Goal: Communication & Community: Answer question/provide support

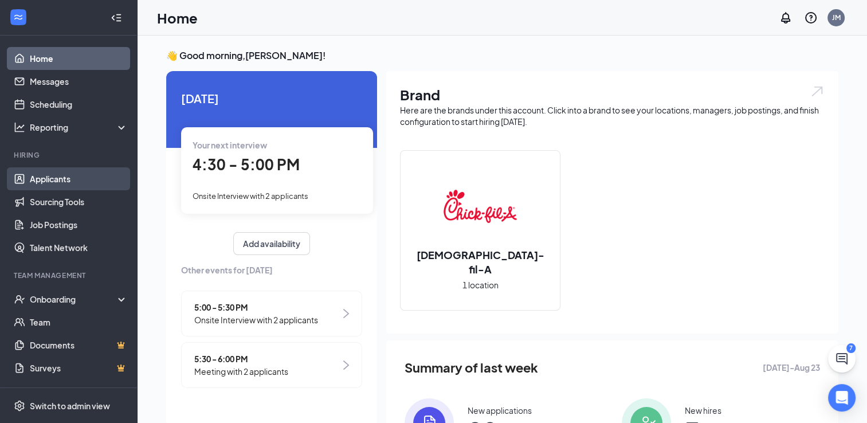
click at [44, 174] on link "Applicants" at bounding box center [79, 178] width 98 height 23
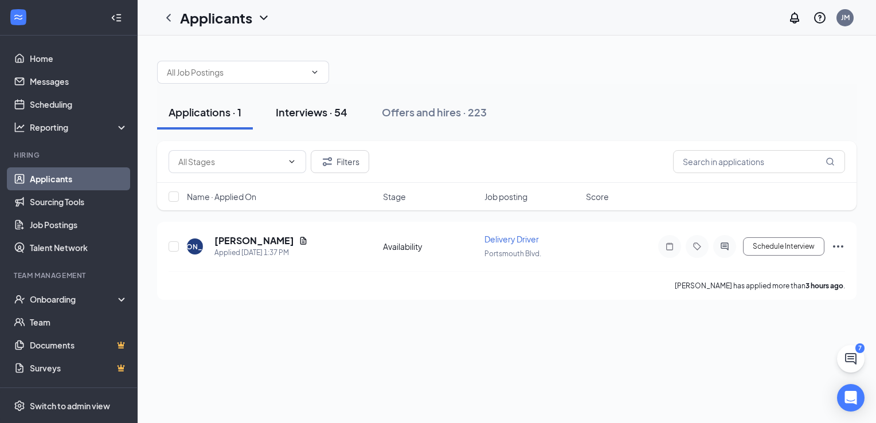
click at [293, 112] on div "Interviews · 54" at bounding box center [312, 112] width 72 height 14
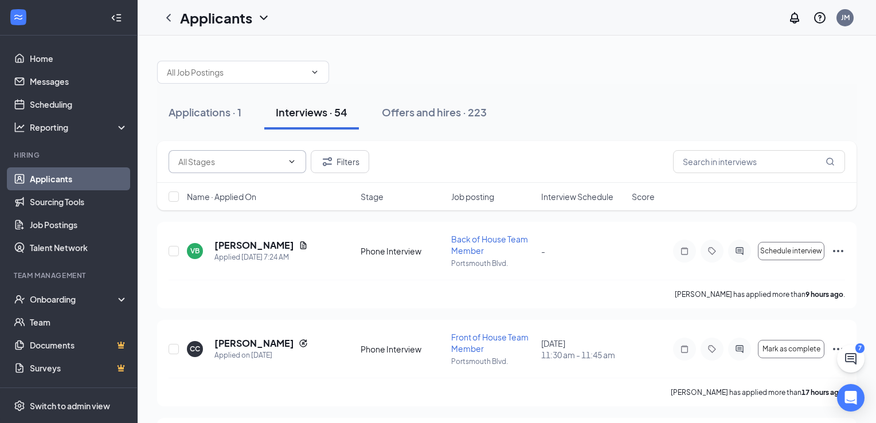
click at [221, 162] on input "text" at bounding box center [230, 161] width 104 height 13
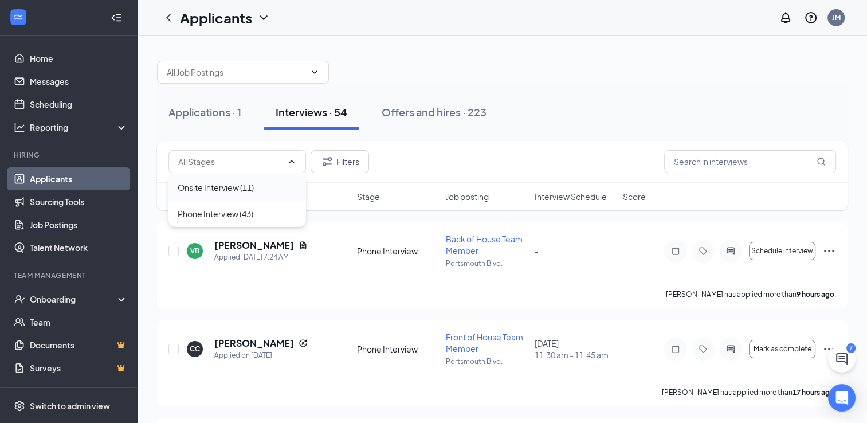
click at [213, 186] on div "Onsite Interview (11)" at bounding box center [216, 187] width 76 height 13
type input "Onsite Interview (11)"
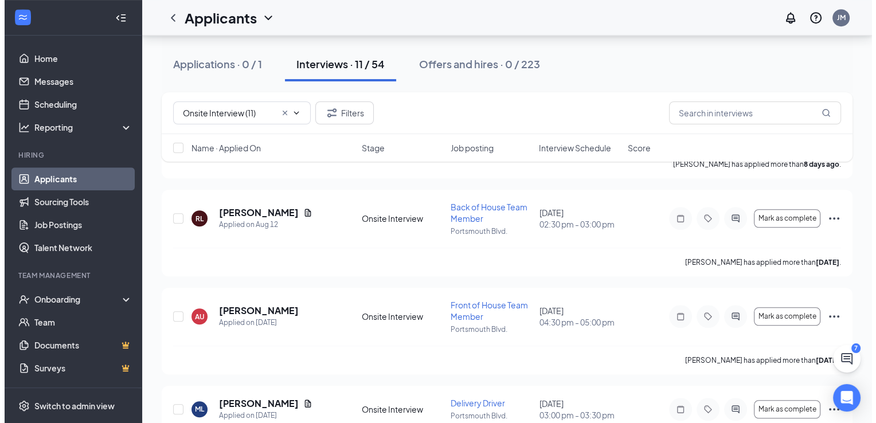
scroll to position [816, 0]
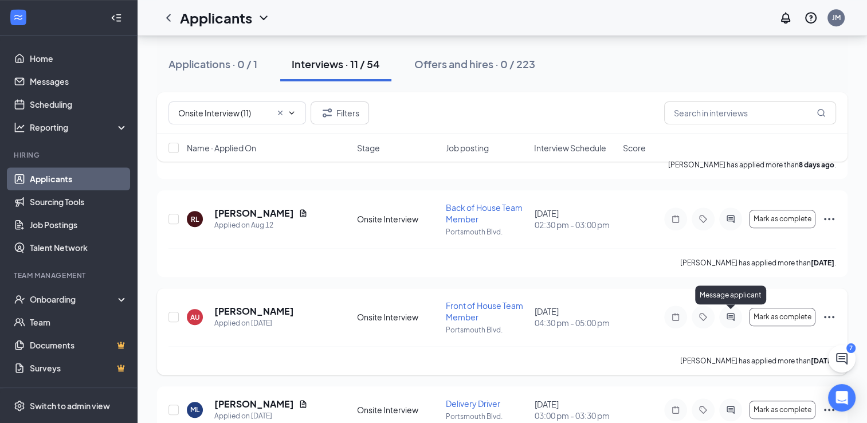
click at [729, 314] on icon "ActiveChat" at bounding box center [730, 317] width 7 height 7
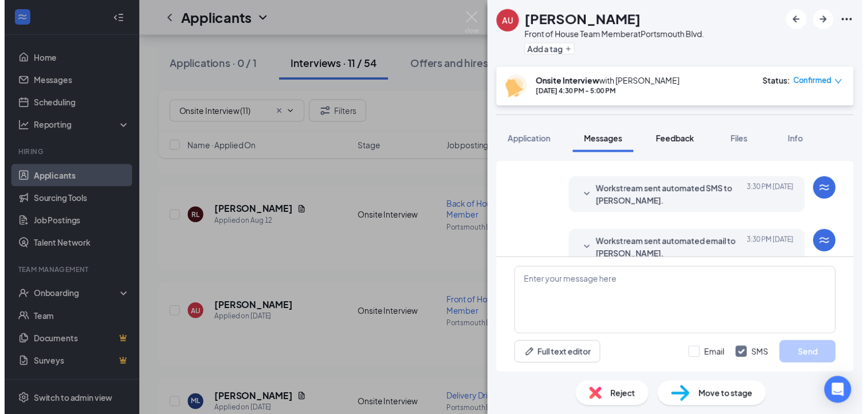
scroll to position [456, 0]
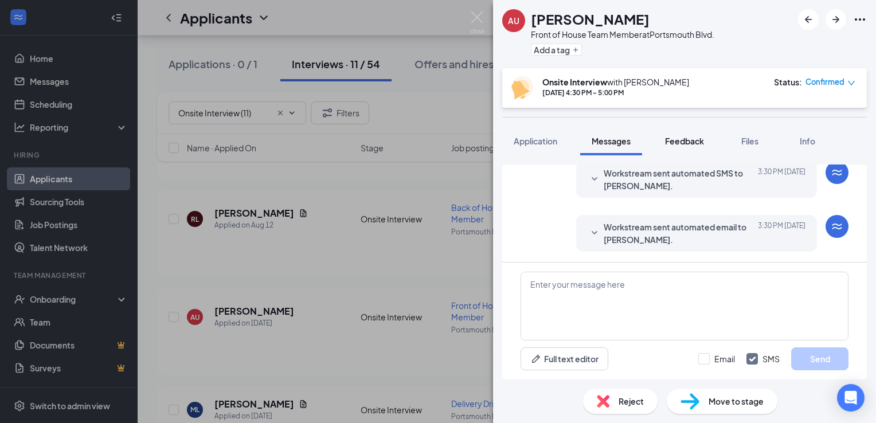
click at [681, 134] on button "Feedback" at bounding box center [684, 141] width 62 height 29
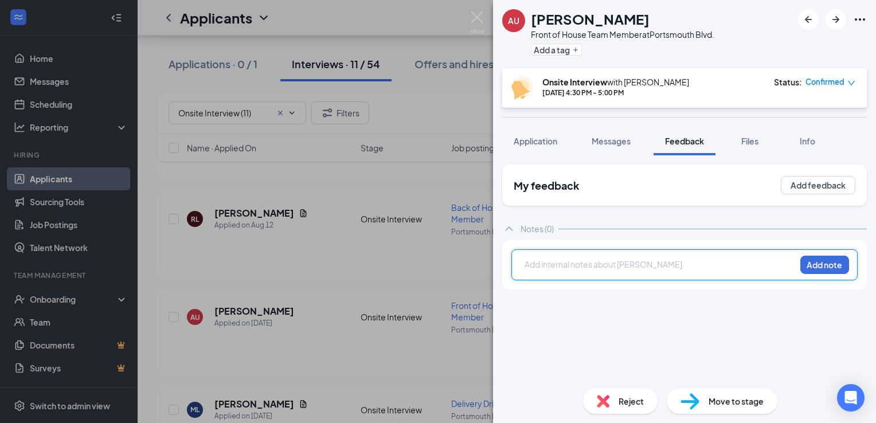
click at [564, 266] on div at bounding box center [660, 265] width 270 height 12
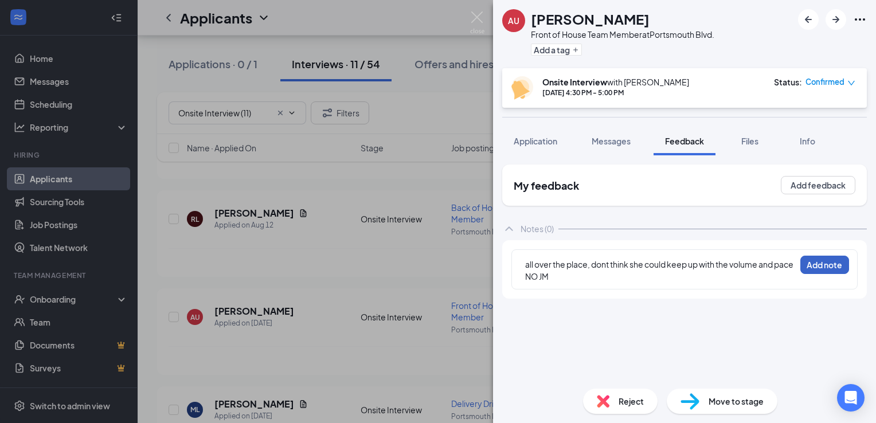
click at [823, 271] on button "Add note" at bounding box center [824, 265] width 49 height 18
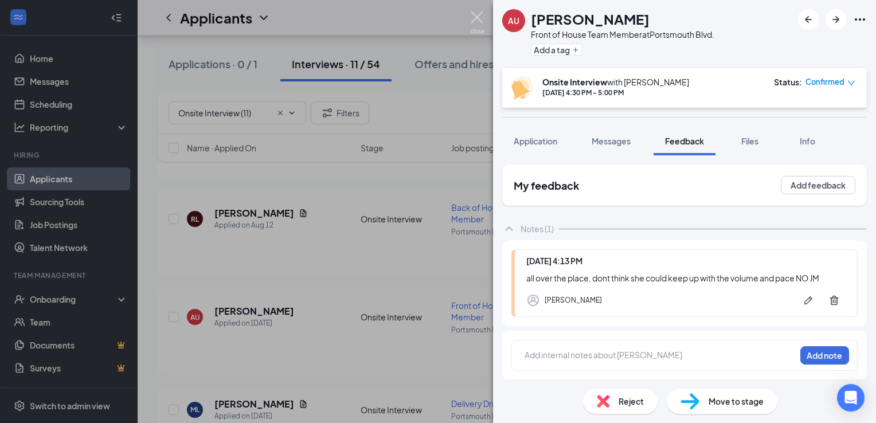
click at [478, 17] on img at bounding box center [477, 22] width 14 height 22
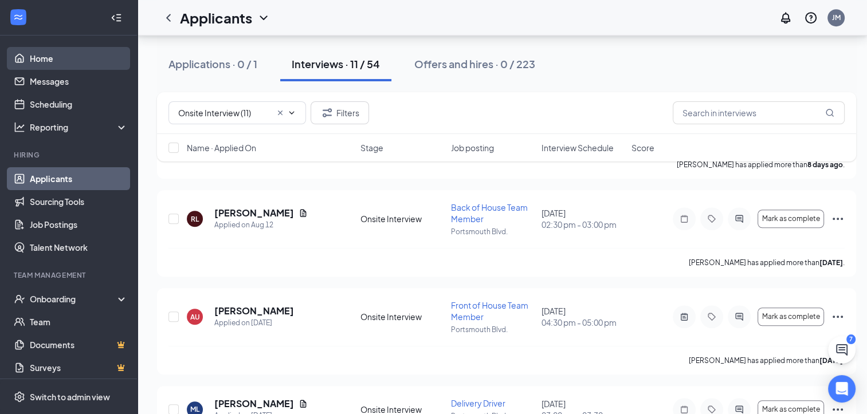
click at [37, 64] on link "Home" at bounding box center [79, 58] width 98 height 23
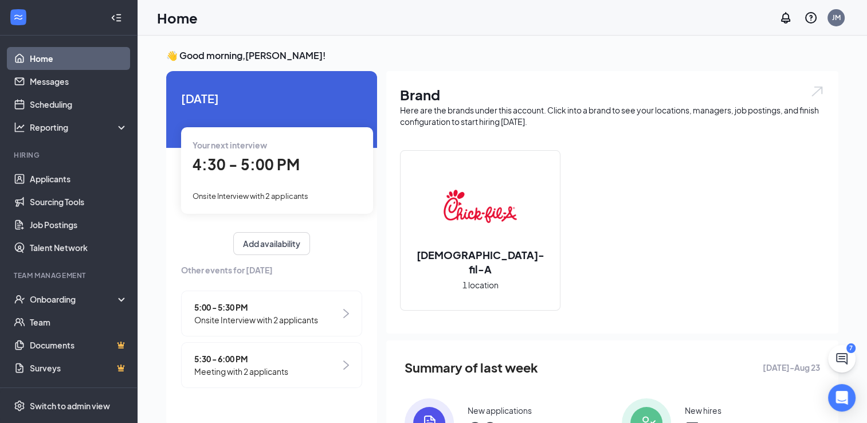
click at [221, 171] on span "4:30 - 5:00 PM" at bounding box center [246, 164] width 107 height 19
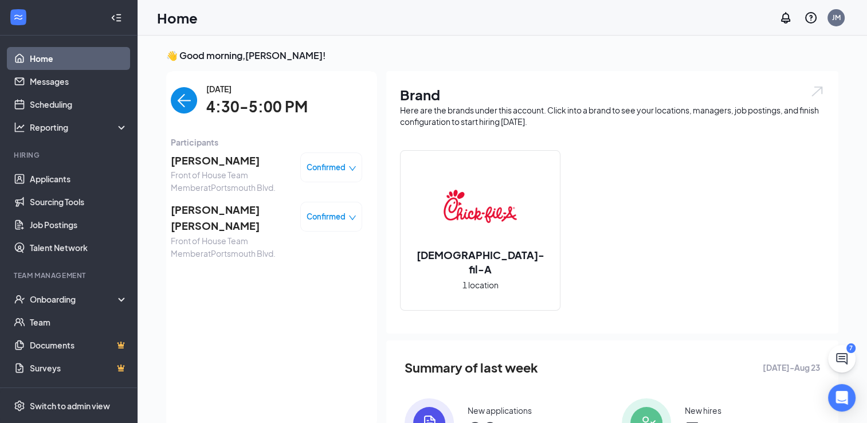
scroll to position [5, 0]
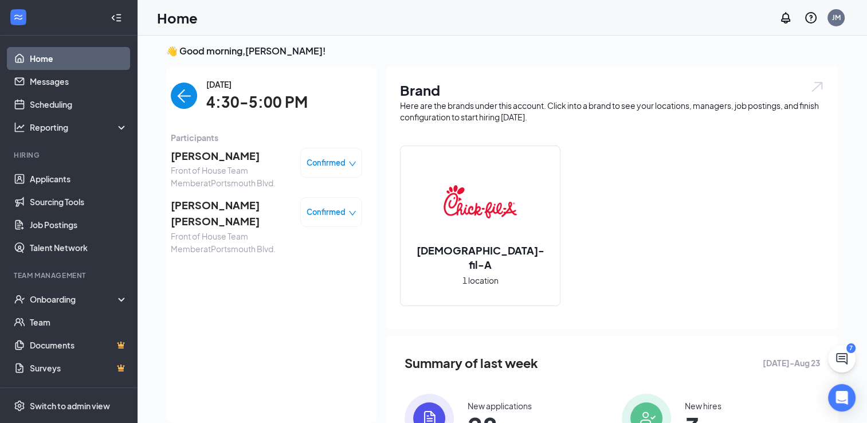
click at [185, 100] on img "back-button" at bounding box center [184, 96] width 26 height 26
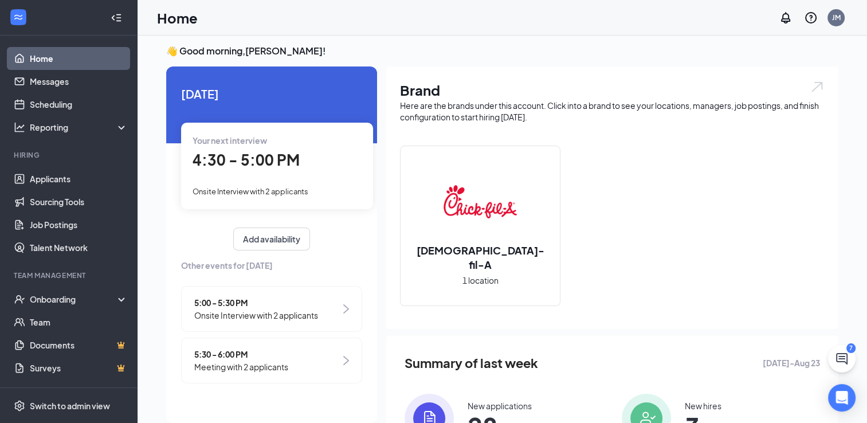
click at [222, 312] on span "Onsite Interview with 2 applicants" at bounding box center [256, 315] width 124 height 13
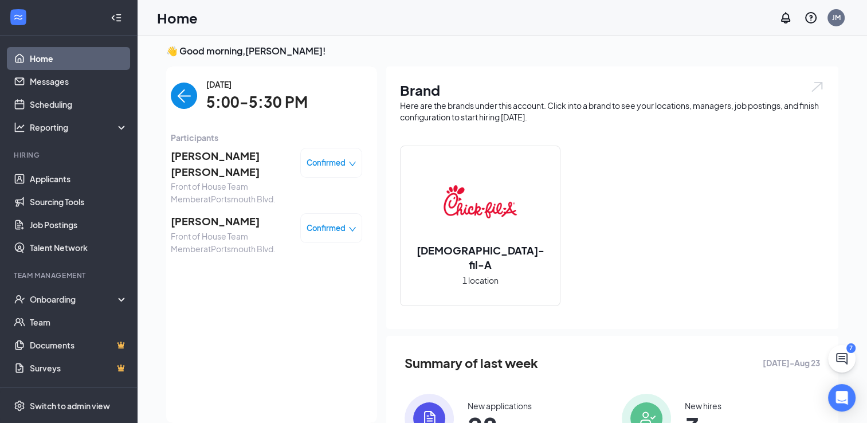
click at [181, 97] on img "back-button" at bounding box center [184, 96] width 26 height 26
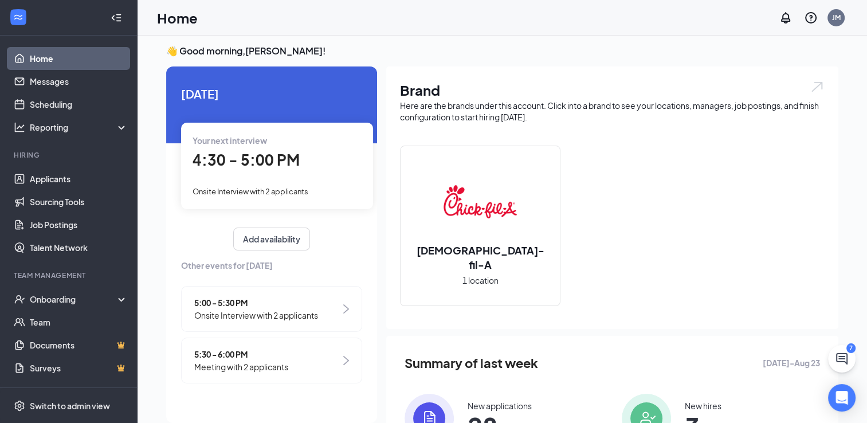
click at [213, 355] on span "5:30 - 6:00 PM" at bounding box center [241, 354] width 94 height 13
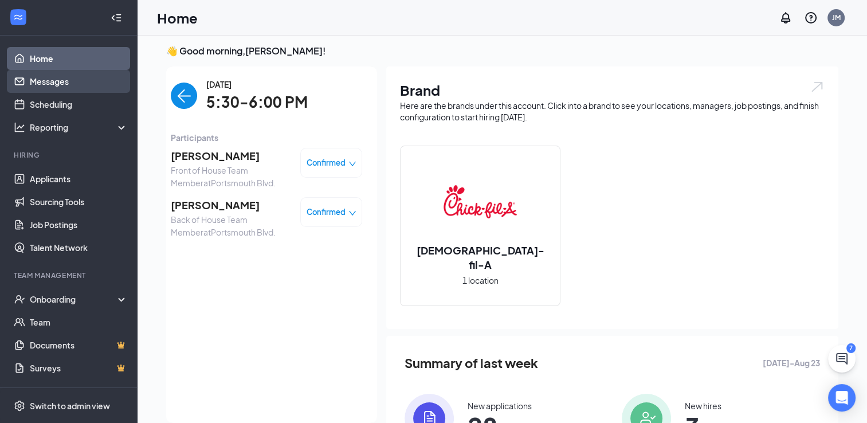
click at [44, 83] on link "Messages" at bounding box center [79, 81] width 98 height 23
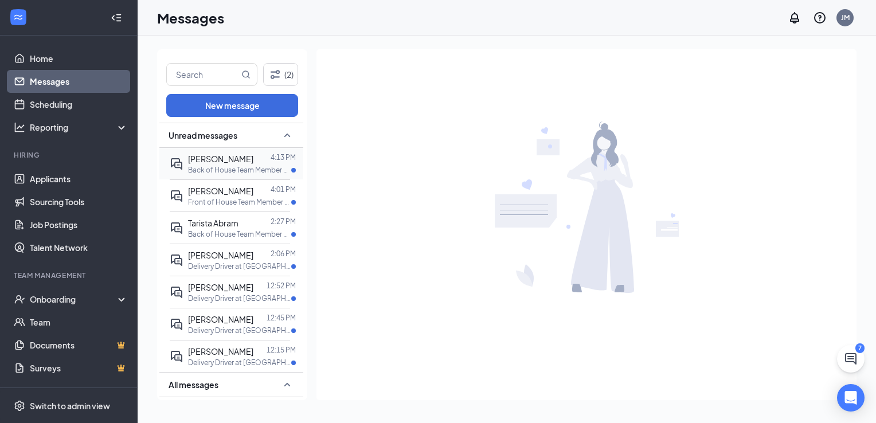
click at [217, 161] on span "[PERSON_NAME]" at bounding box center [220, 159] width 65 height 10
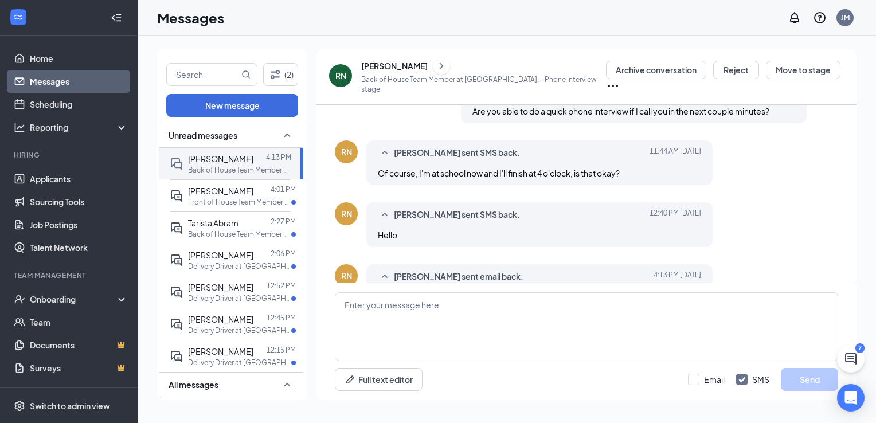
scroll to position [435, 0]
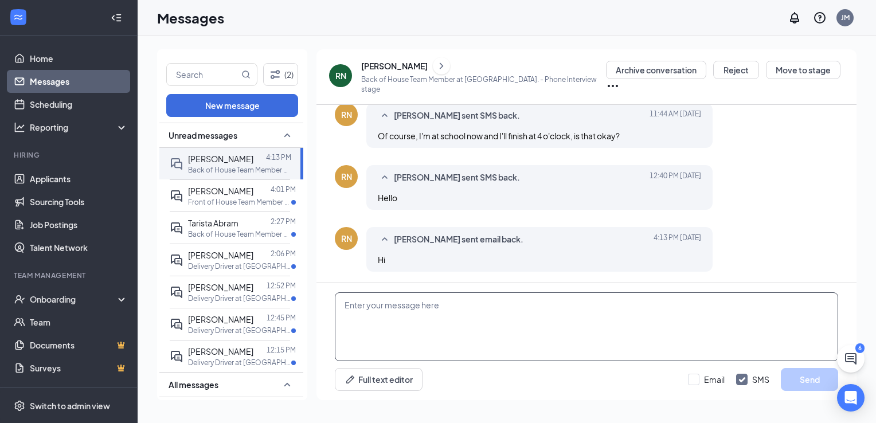
click at [438, 316] on textarea at bounding box center [586, 326] width 503 height 69
click at [374, 65] on div "[PERSON_NAME]" at bounding box center [394, 65] width 66 height 11
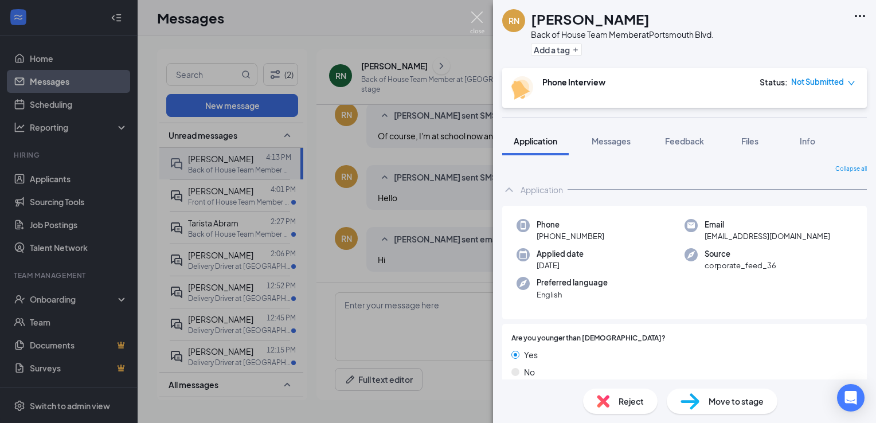
click at [475, 17] on img at bounding box center [477, 22] width 14 height 22
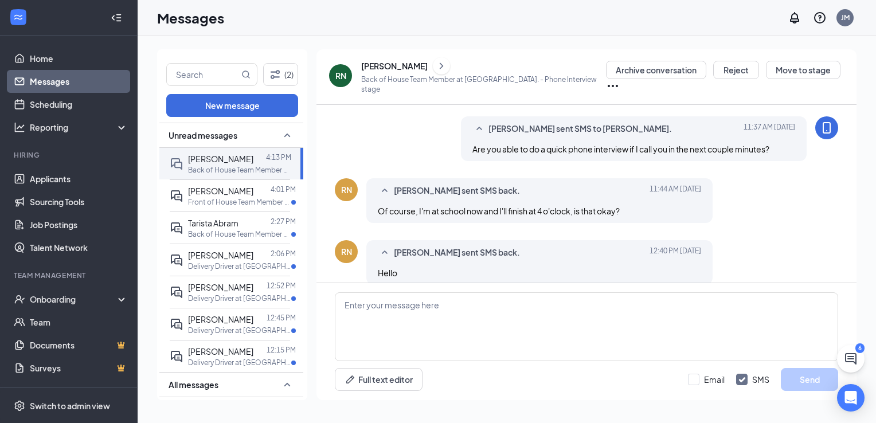
scroll to position [497, 0]
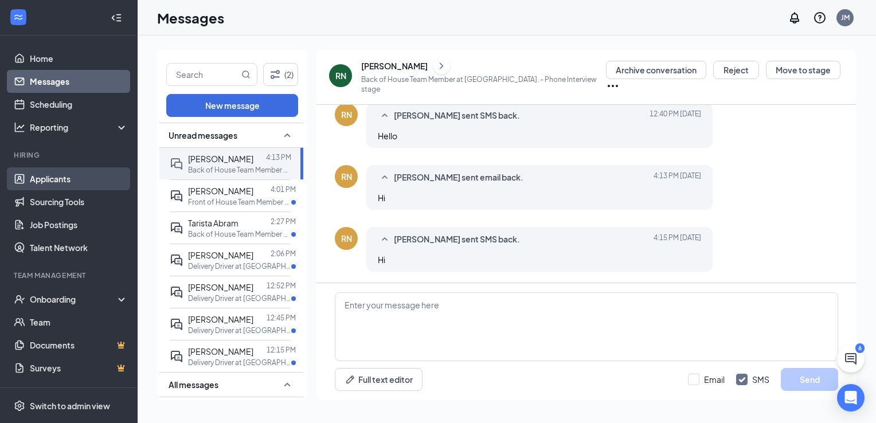
click at [50, 183] on link "Applicants" at bounding box center [79, 178] width 98 height 23
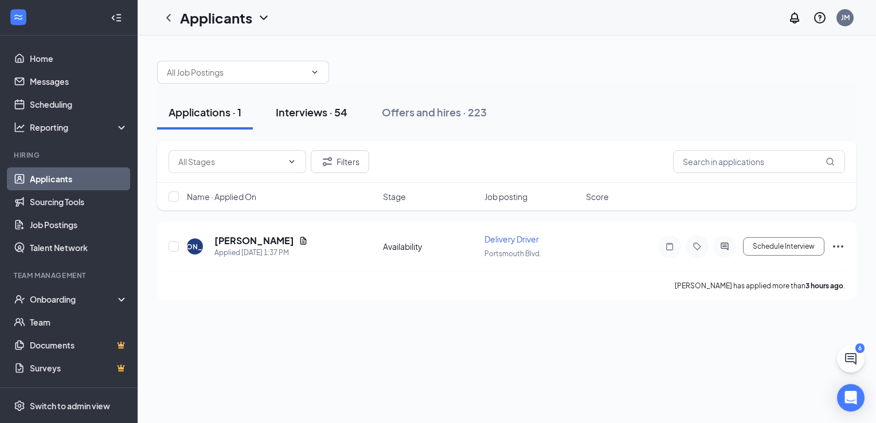
click at [296, 118] on div "Interviews · 54" at bounding box center [312, 112] width 72 height 14
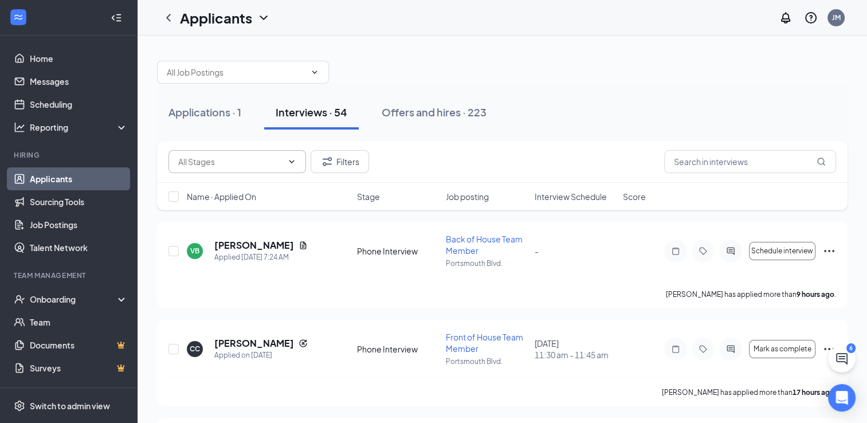
click at [220, 167] on input "text" at bounding box center [230, 161] width 104 height 13
click at [209, 220] on div "Phone Interview (43)" at bounding box center [238, 214] width 138 height 26
type input "Phone Interview (43)"
click at [743, 173] on div "Phone Interview (43) Filters" at bounding box center [502, 162] width 691 height 42
click at [734, 168] on input "text" at bounding box center [750, 161] width 172 height 23
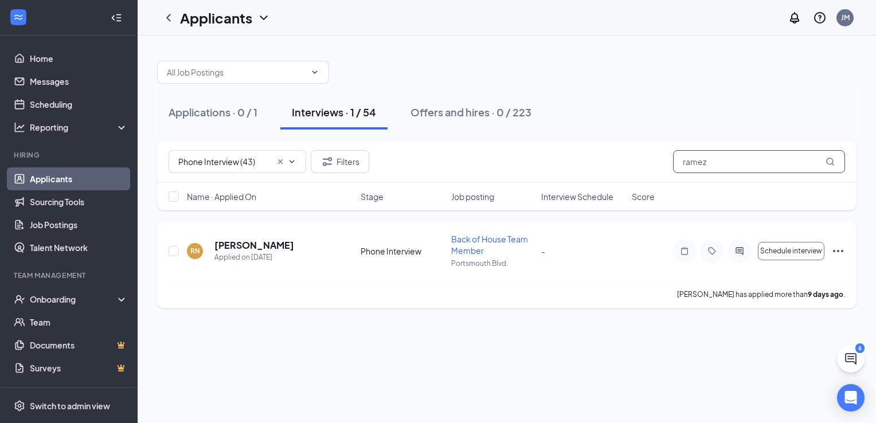
type input "ramez"
click at [843, 249] on icon "Ellipses" at bounding box center [838, 251] width 14 height 14
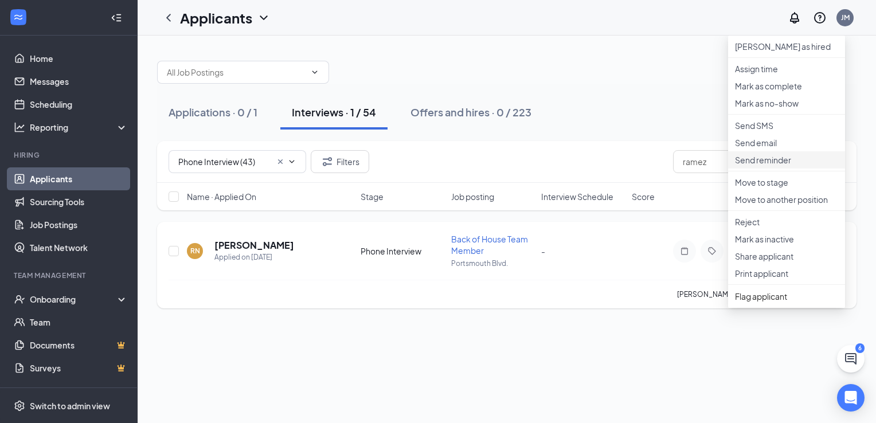
click at [749, 166] on p "Send reminder" at bounding box center [786, 159] width 103 height 11
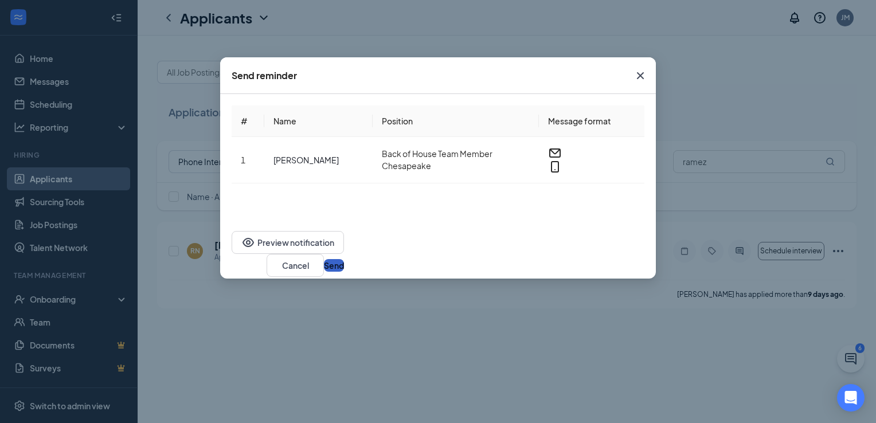
click at [344, 259] on button "Send" at bounding box center [334, 265] width 20 height 13
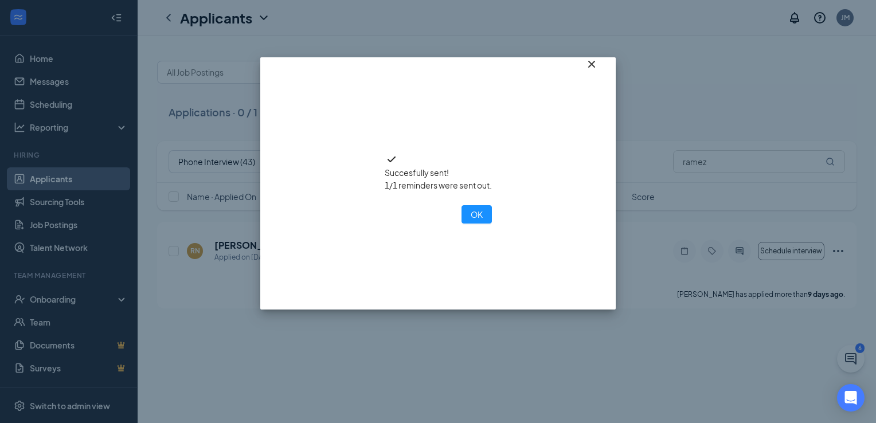
click at [593, 71] on icon "Cross" at bounding box center [592, 64] width 14 height 14
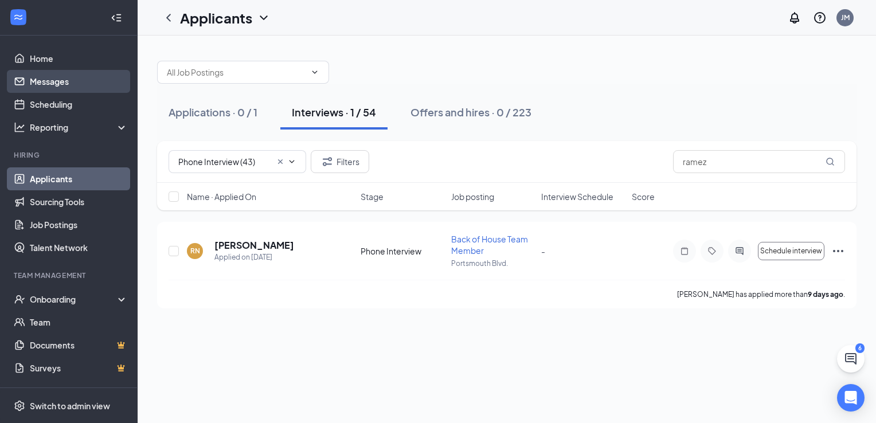
click at [52, 75] on link "Messages" at bounding box center [79, 81] width 98 height 23
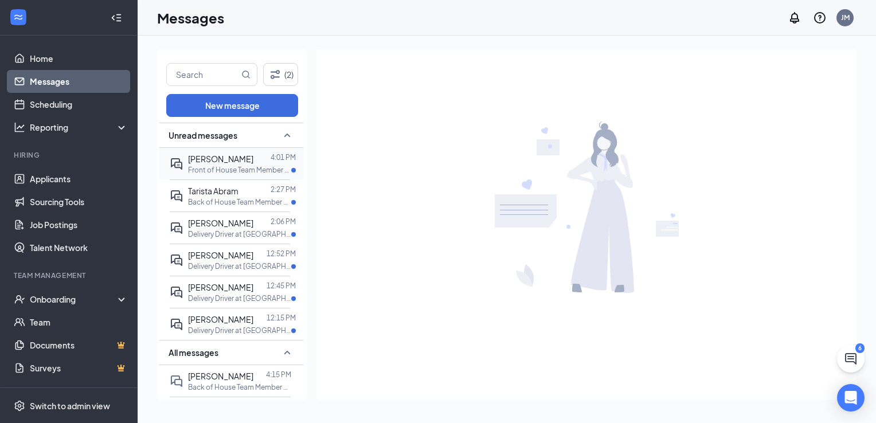
click at [227, 164] on div "[PERSON_NAME]" at bounding box center [220, 158] width 65 height 13
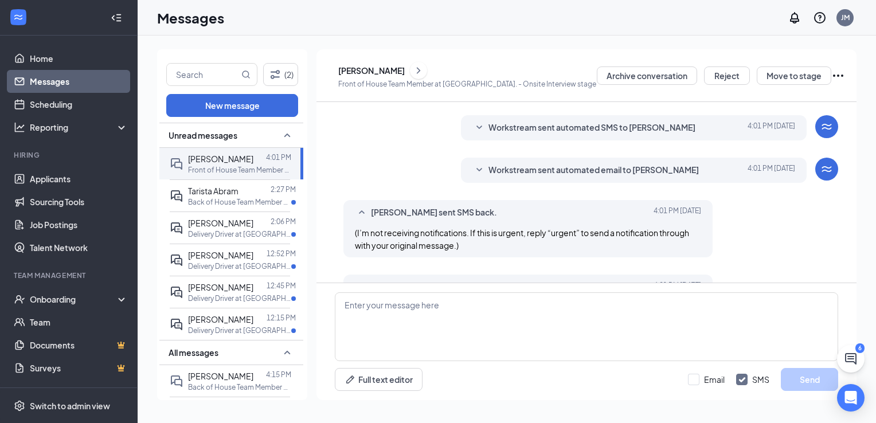
scroll to position [274, 0]
click at [222, 196] on span "Tarista Abram" at bounding box center [213, 191] width 50 height 10
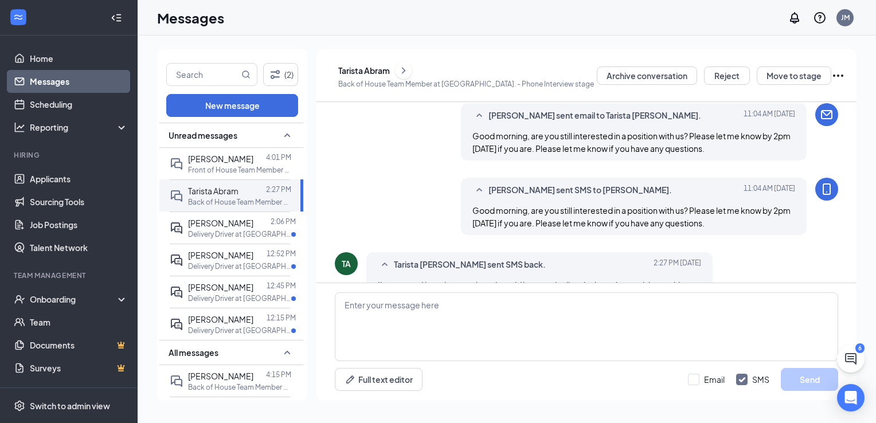
scroll to position [547, 0]
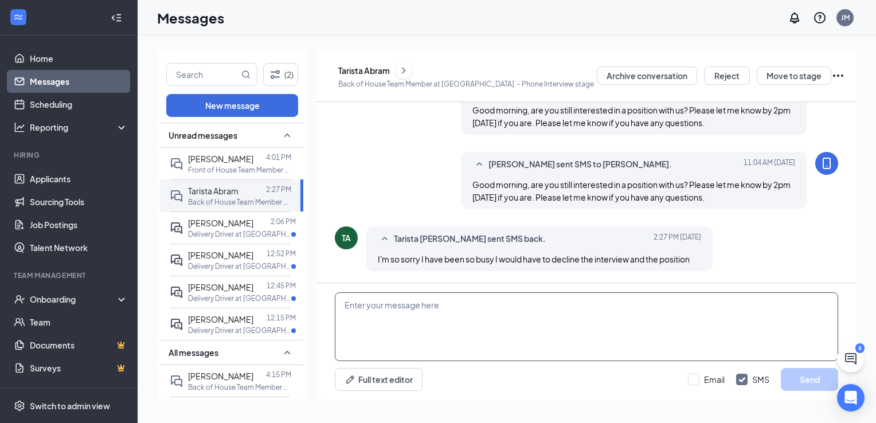
click at [464, 308] on textarea at bounding box center [586, 326] width 503 height 69
type textarea "Thank you for responding"
click at [801, 374] on button "Send" at bounding box center [809, 379] width 57 height 23
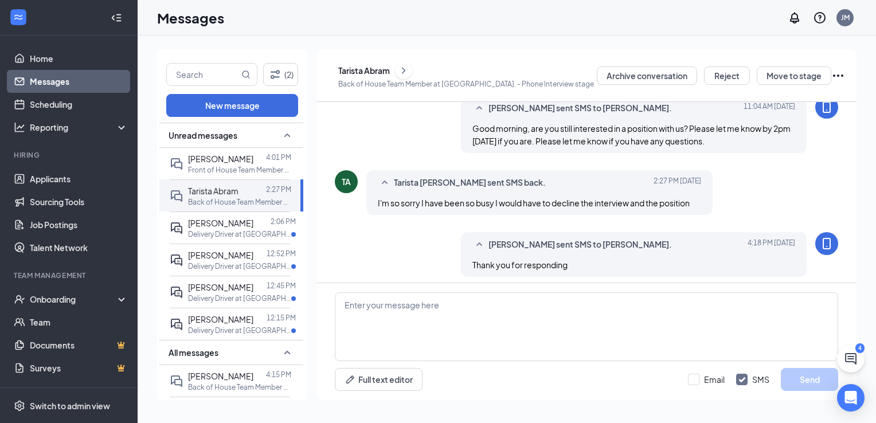
scroll to position [609, 0]
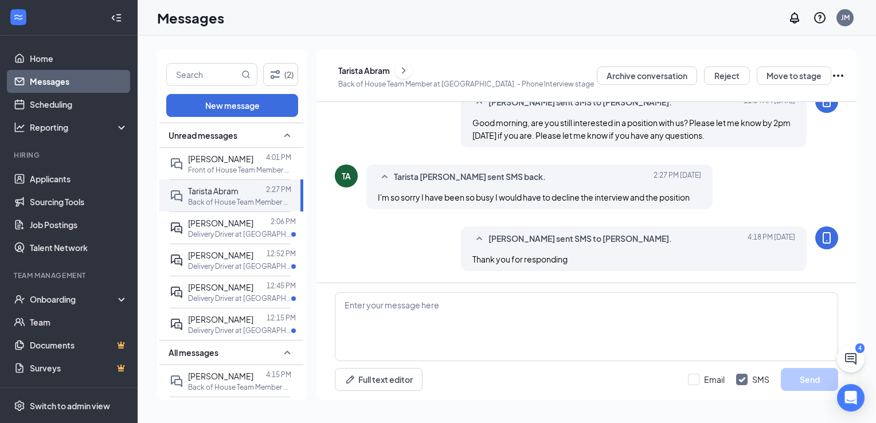
click at [382, 65] on div "Tarista Abram" at bounding box center [364, 70] width 52 height 11
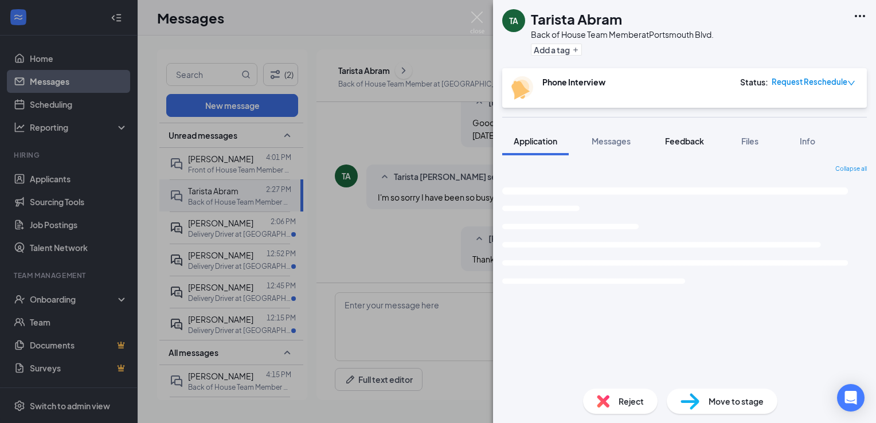
click at [676, 143] on span "Feedback" at bounding box center [684, 141] width 39 height 10
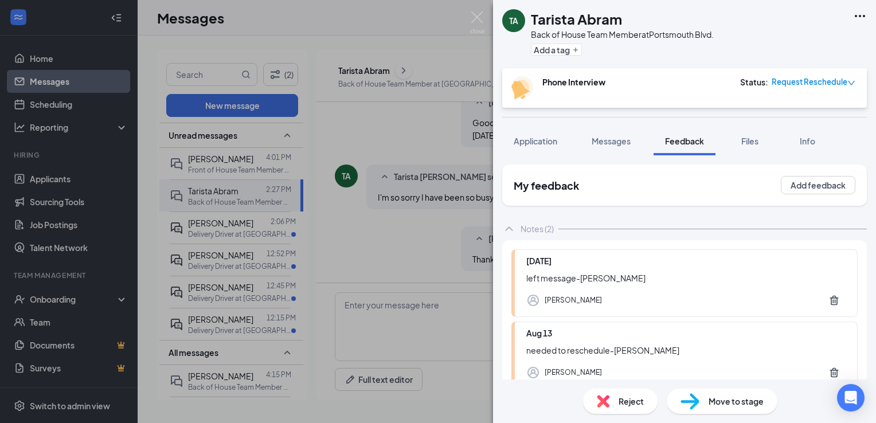
scroll to position [71, 0]
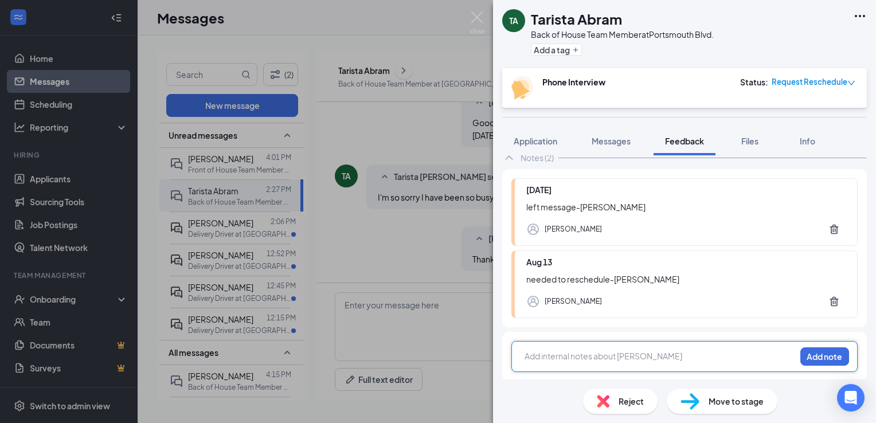
click at [571, 354] on div at bounding box center [660, 356] width 270 height 12
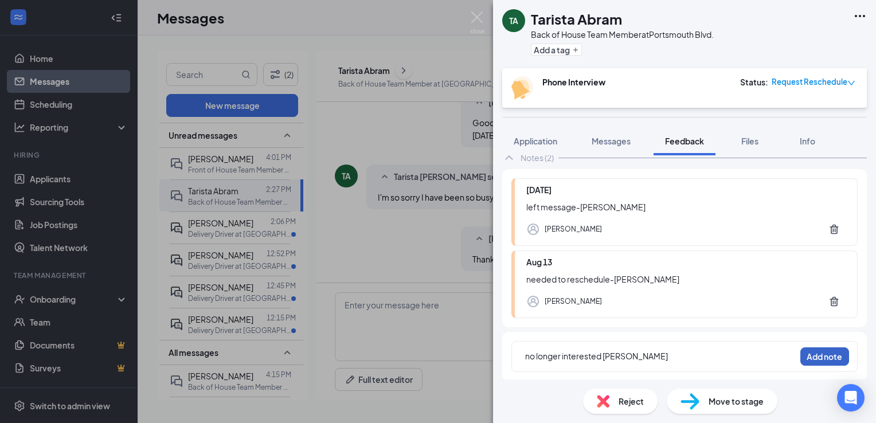
click at [821, 354] on button "Add note" at bounding box center [824, 356] width 49 height 18
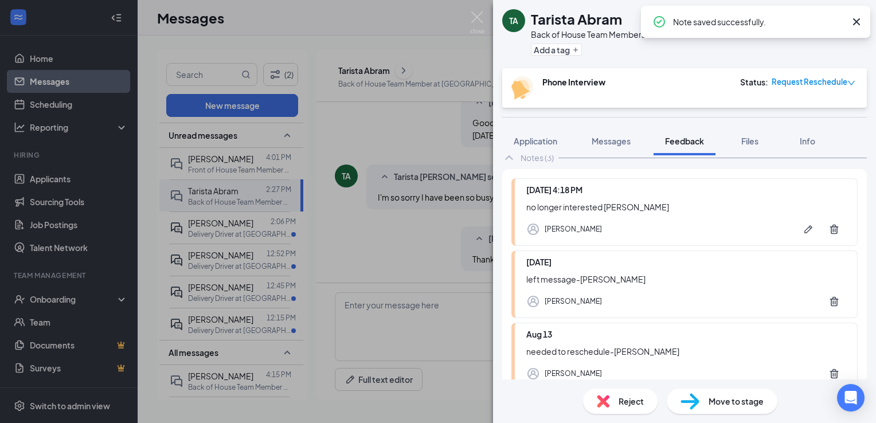
click at [624, 405] on span "Reject" at bounding box center [631, 401] width 25 height 13
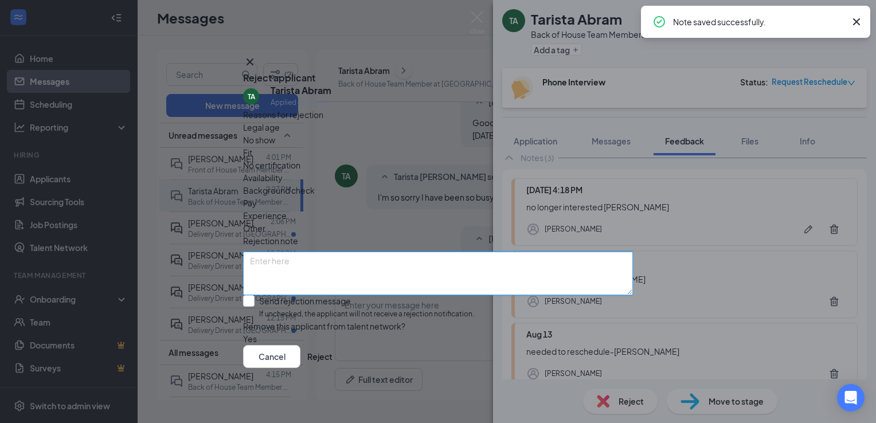
click at [302, 252] on textarea at bounding box center [438, 274] width 390 height 44
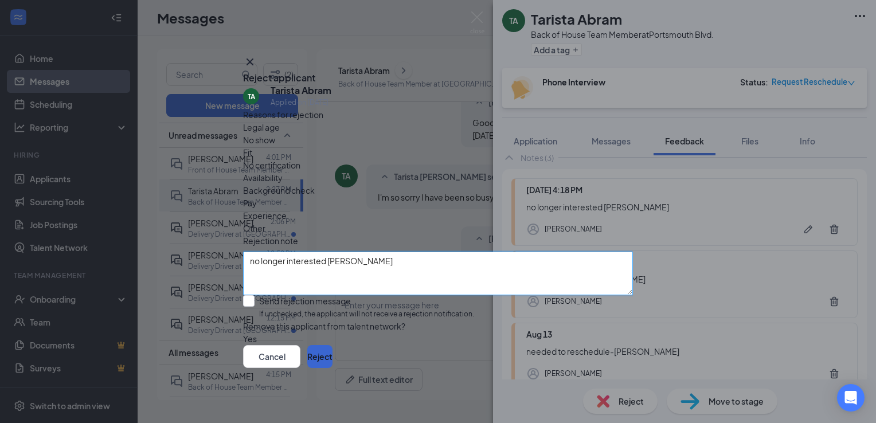
type textarea "no longer interested [PERSON_NAME]"
click at [332, 361] on button "Reject" at bounding box center [319, 356] width 25 height 23
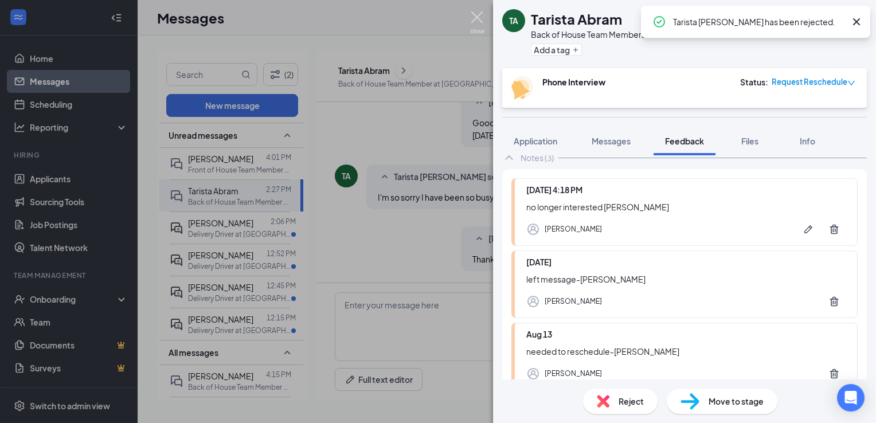
click at [476, 17] on img at bounding box center [477, 22] width 14 height 22
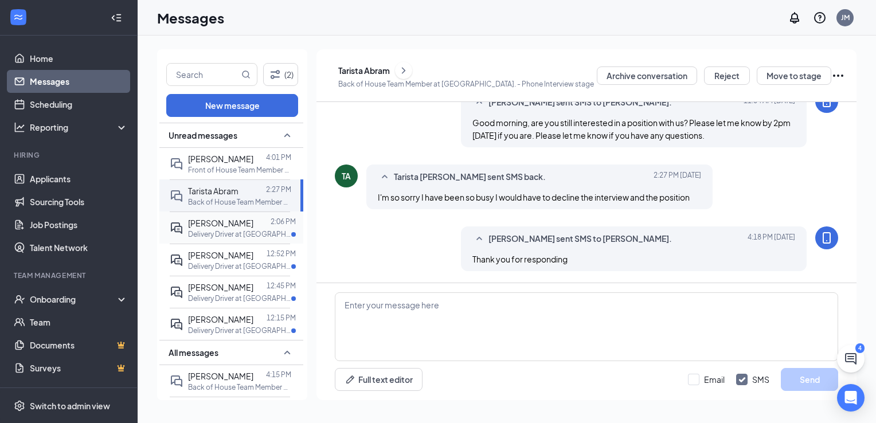
click at [187, 230] on div "[PERSON_NAME] 2:06 PM Delivery Driver at [GEOGRAPHIC_DATA]." at bounding box center [230, 228] width 120 height 32
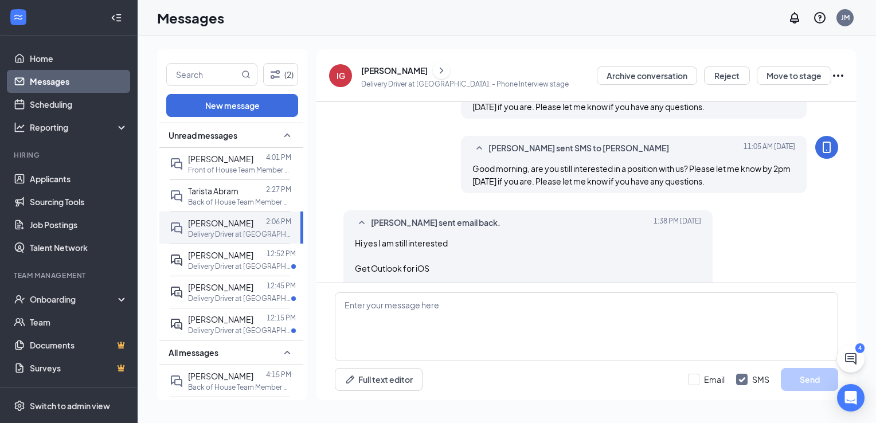
scroll to position [304, 0]
click at [401, 313] on textarea at bounding box center [586, 326] width 503 height 69
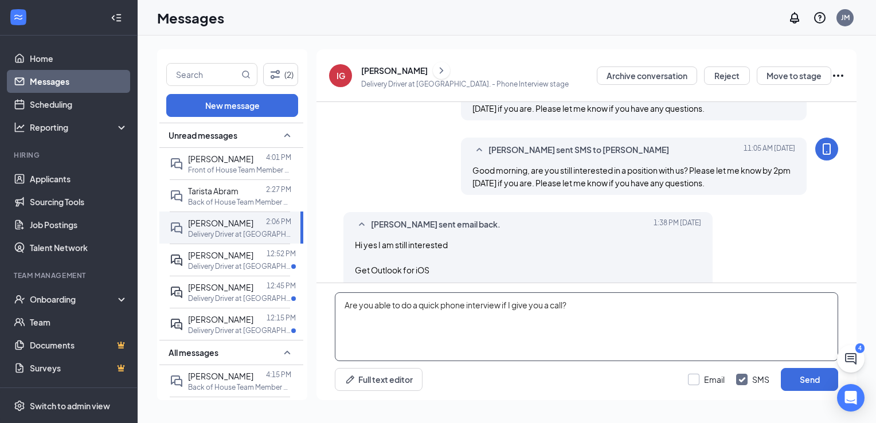
type textarea "Are you able to do a quick phone interview if I give you a call?"
click at [692, 381] on input "Email" at bounding box center [706, 379] width 37 height 11
checkbox input "true"
click at [803, 386] on button "Send" at bounding box center [809, 379] width 57 height 23
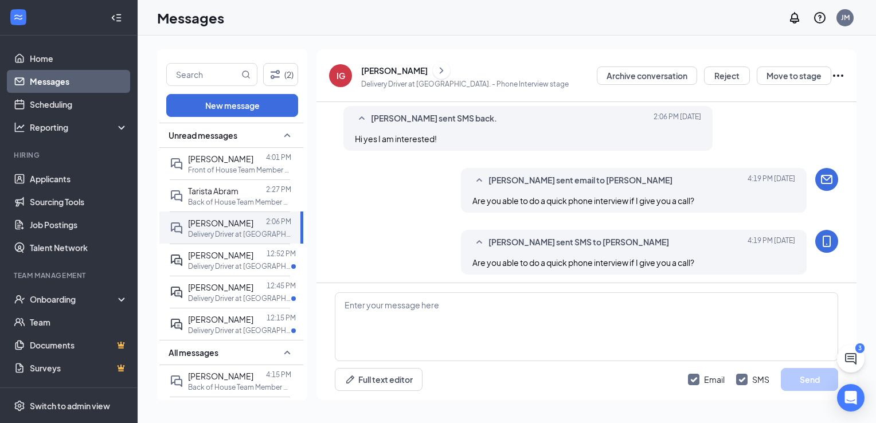
scroll to position [512, 0]
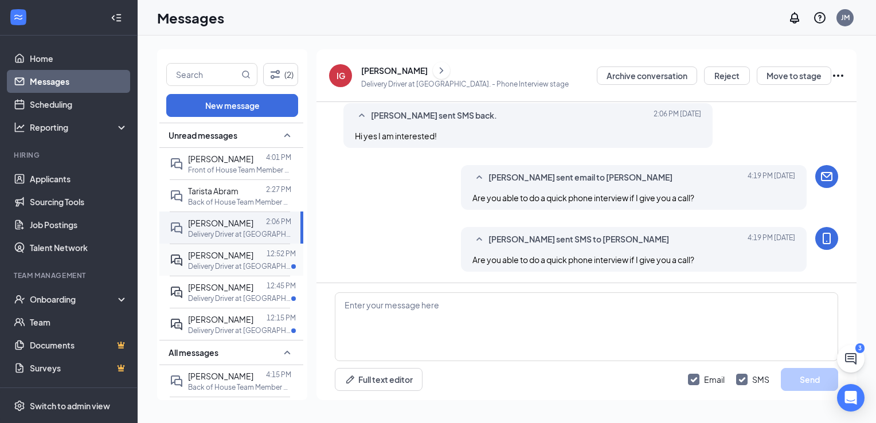
click at [212, 260] on span "[PERSON_NAME]" at bounding box center [220, 255] width 65 height 10
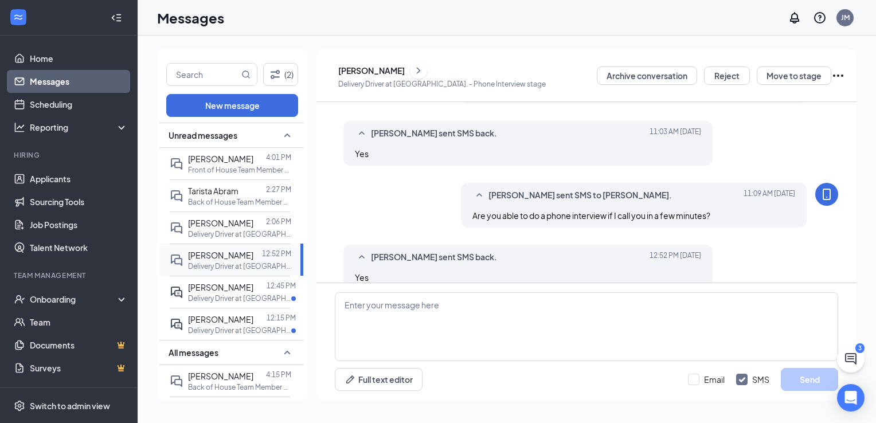
scroll to position [512, 0]
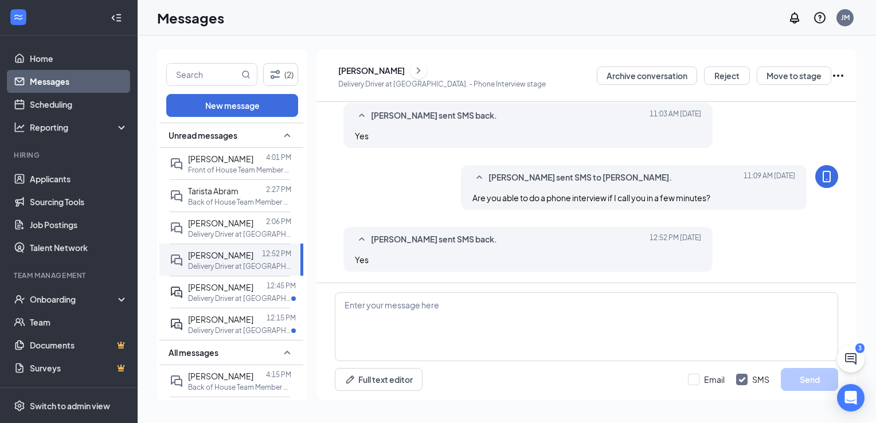
click at [378, 67] on div "[PERSON_NAME]" at bounding box center [371, 70] width 66 height 11
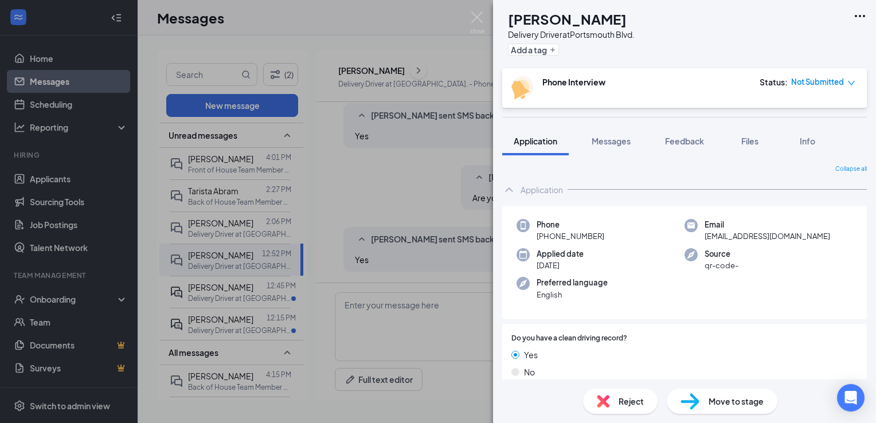
click at [745, 400] on span "Move to stage" at bounding box center [736, 401] width 55 height 13
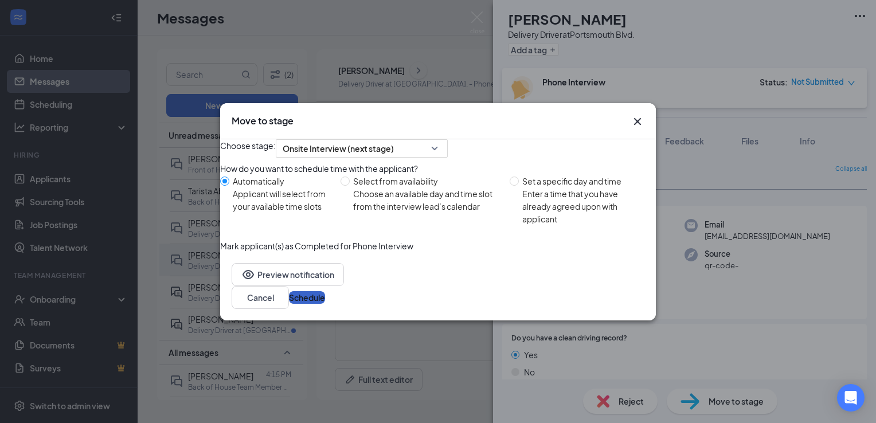
click at [325, 304] on button "Schedule" at bounding box center [307, 297] width 36 height 13
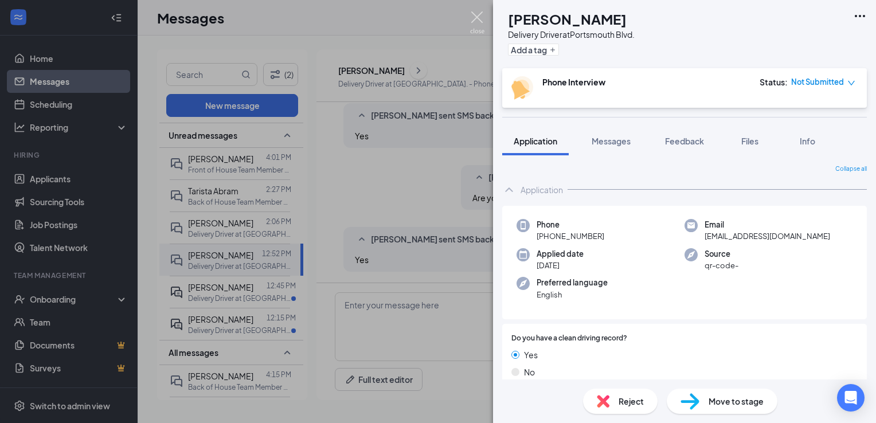
click at [476, 13] on img at bounding box center [477, 22] width 14 height 22
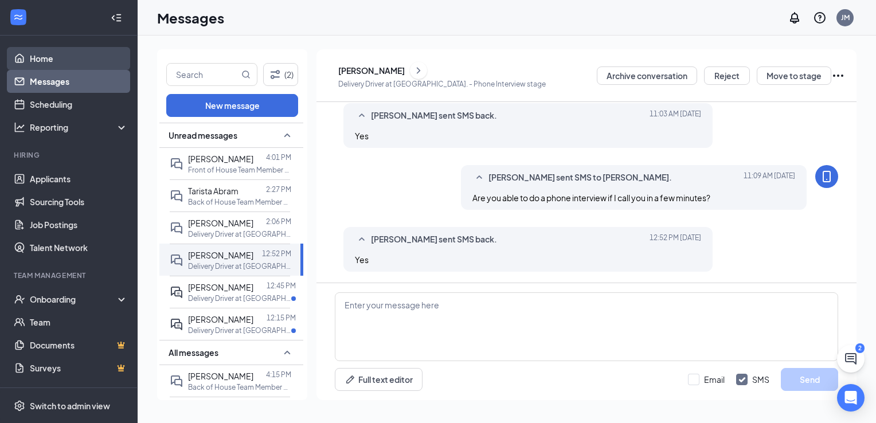
click at [42, 60] on link "Home" at bounding box center [79, 58] width 98 height 23
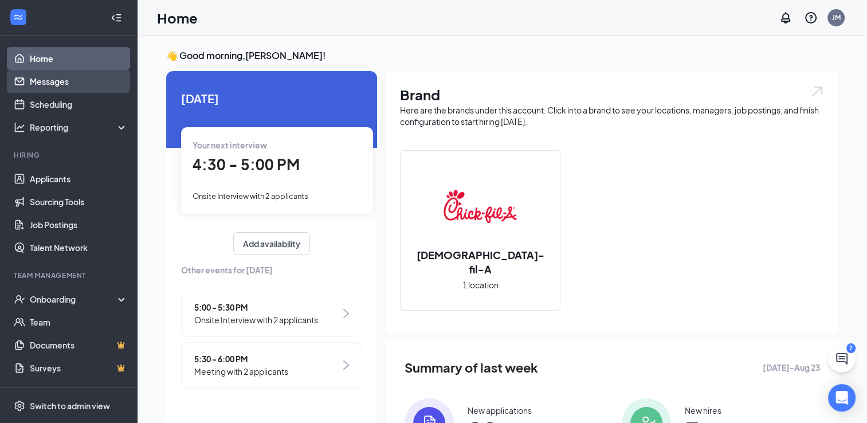
click at [30, 84] on link "Messages" at bounding box center [79, 81] width 98 height 23
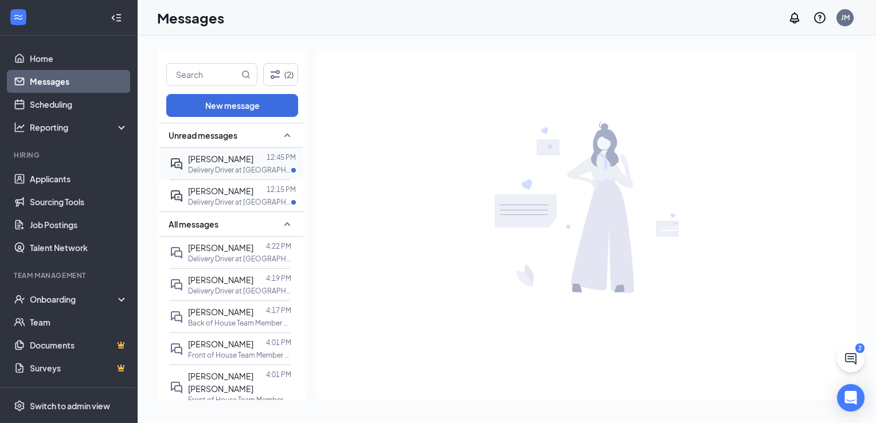
click at [253, 164] on div "[PERSON_NAME]" at bounding box center [220, 158] width 65 height 13
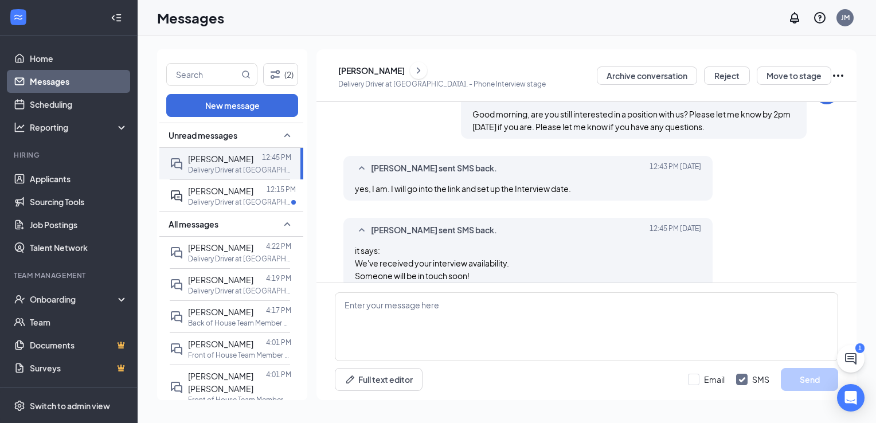
scroll to position [376, 0]
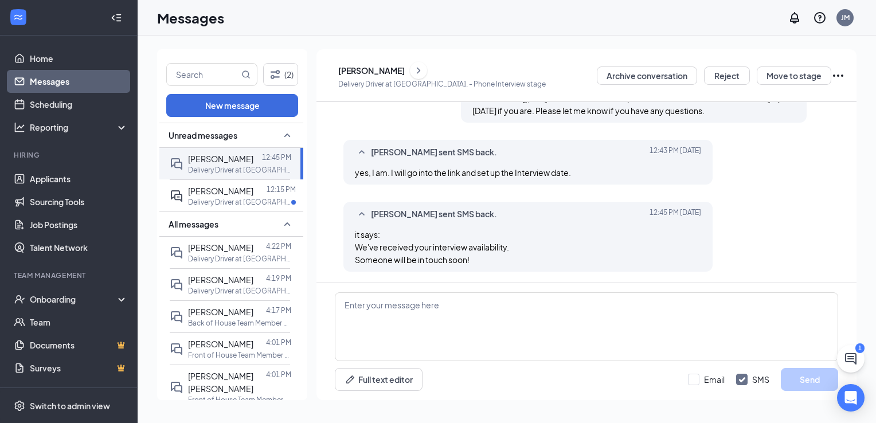
click at [841, 70] on icon "Ellipses" at bounding box center [838, 76] width 14 height 14
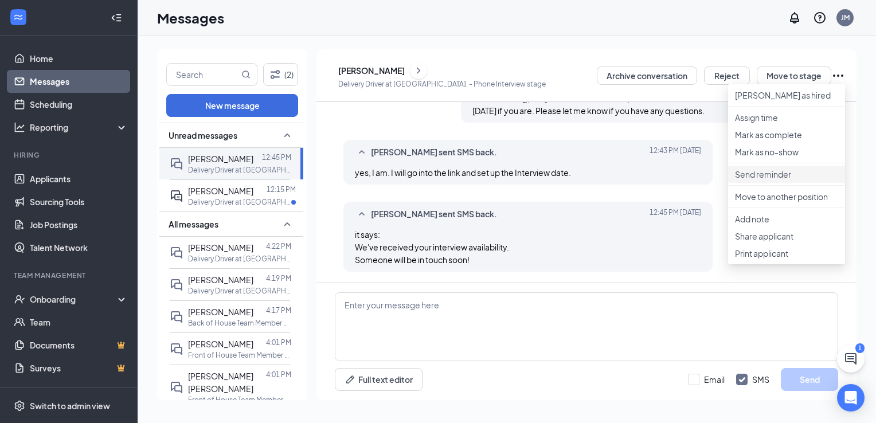
click at [757, 183] on li "Send reminder" at bounding box center [786, 174] width 117 height 17
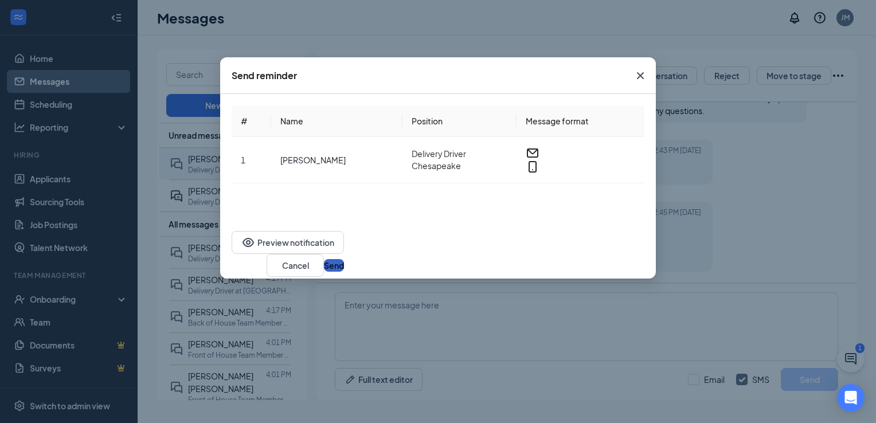
click at [344, 259] on button "Send" at bounding box center [334, 265] width 20 height 13
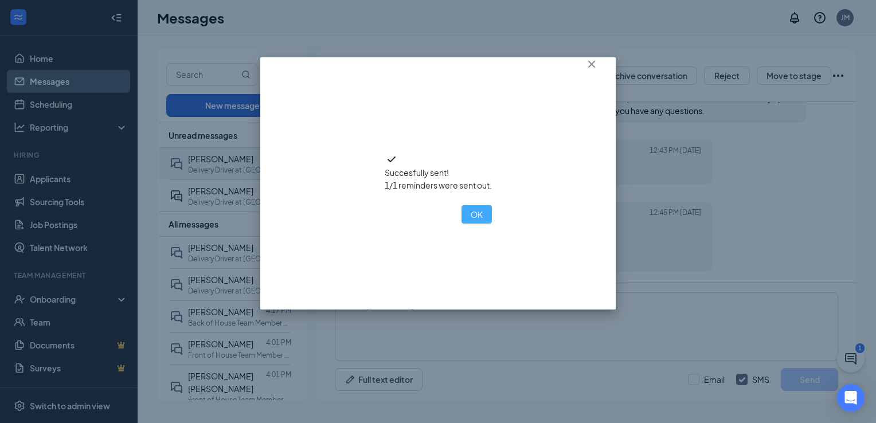
click at [461, 224] on button "OK" at bounding box center [476, 214] width 30 height 18
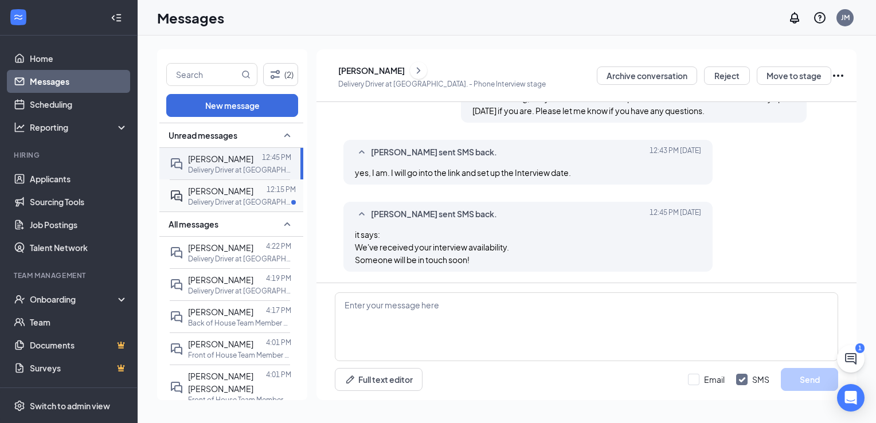
click at [235, 207] on p "Delivery Driver at [GEOGRAPHIC_DATA]." at bounding box center [239, 202] width 103 height 10
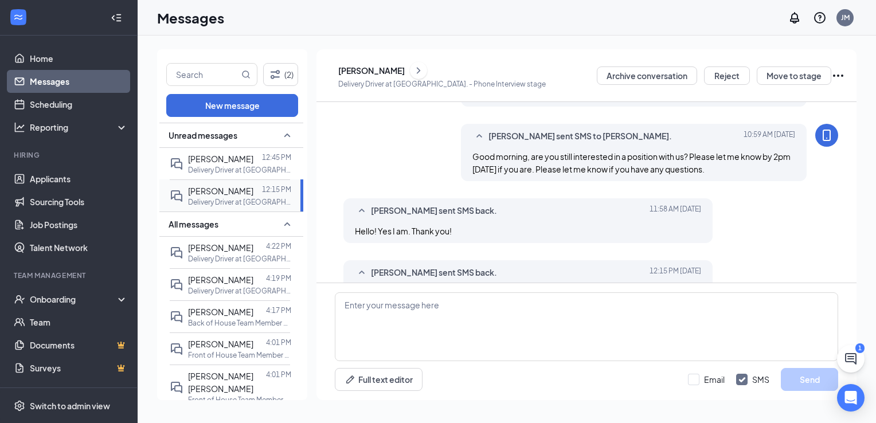
scroll to position [563, 0]
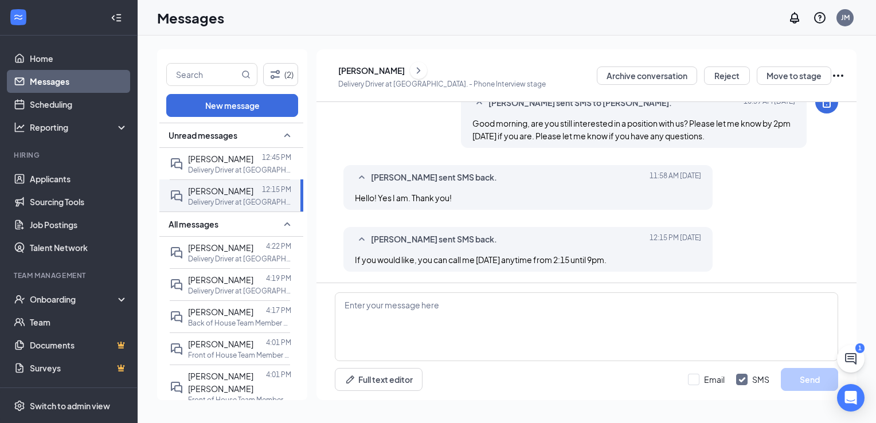
click at [380, 66] on div "[PERSON_NAME]" at bounding box center [371, 70] width 66 height 11
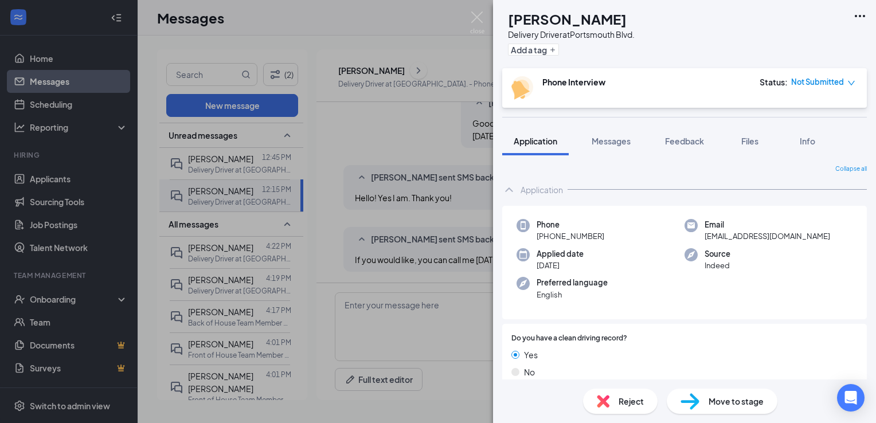
drag, startPoint x: 380, startPoint y: 66, endPoint x: 321, endPoint y: 116, distance: 77.3
click at [321, 116] on div "DL [PERSON_NAME] Delivery Driver at [GEOGRAPHIC_DATA]. Add a tag Phone Intervie…" at bounding box center [438, 211] width 876 height 423
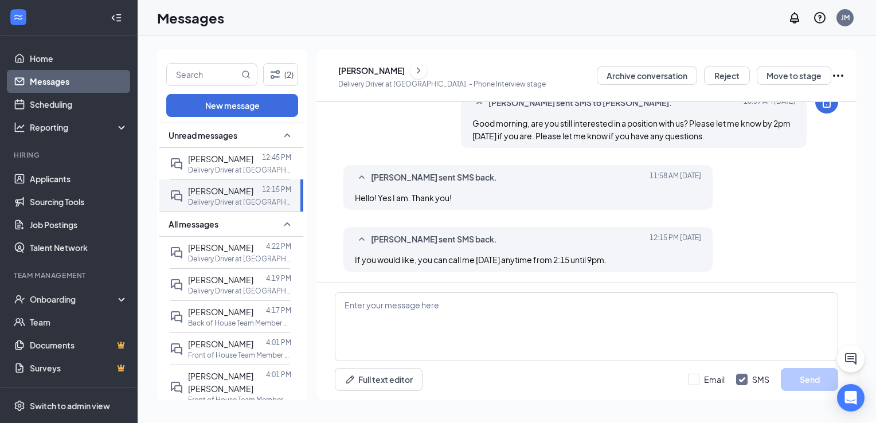
click at [351, 36] on div "(2) New message Unread messages [PERSON_NAME] 12:45 PM Delivery Driver at [GEOG…" at bounding box center [507, 230] width 738 height 388
click at [390, 73] on div "[PERSON_NAME]" at bounding box center [371, 70] width 66 height 11
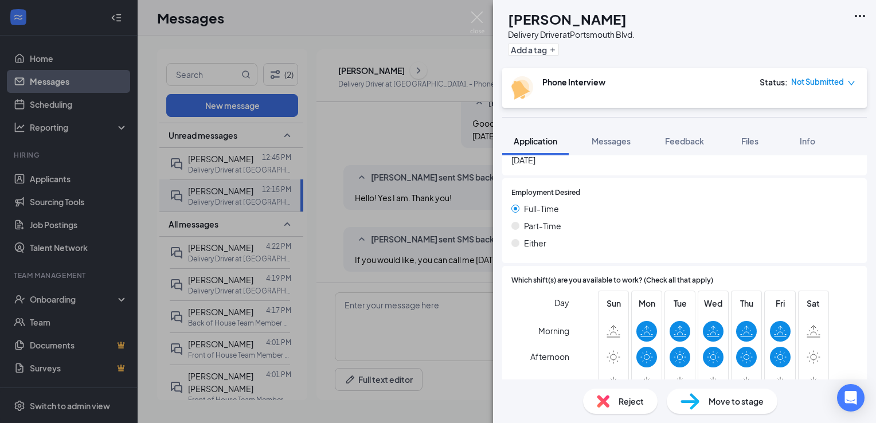
scroll to position [981, 0]
click at [738, 394] on div "Move to stage" at bounding box center [722, 401] width 111 height 25
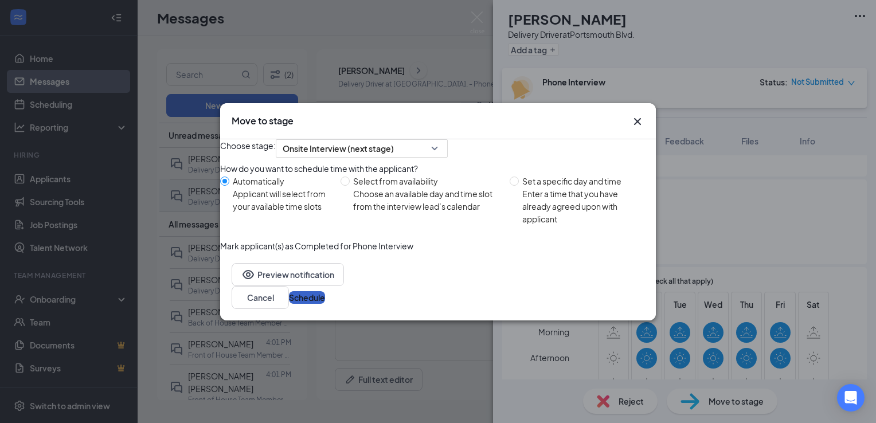
click at [325, 304] on button "Schedule" at bounding box center [307, 297] width 36 height 13
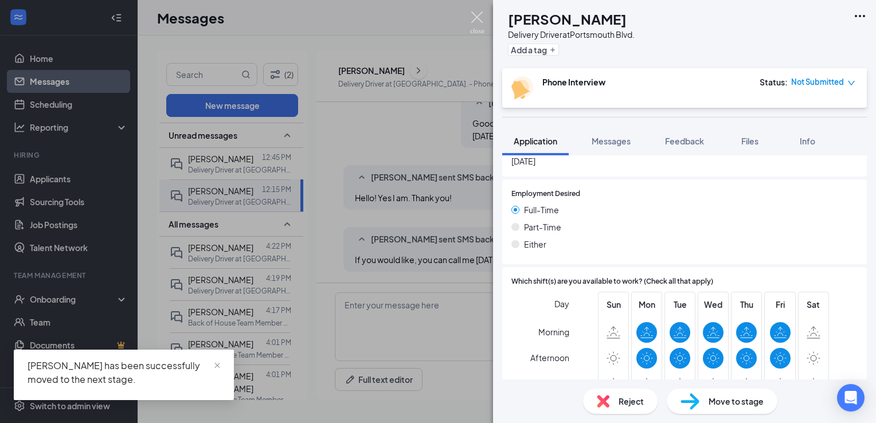
click at [477, 17] on img at bounding box center [477, 22] width 14 height 22
